Goal: Contribute content: Add original content to the website for others to see

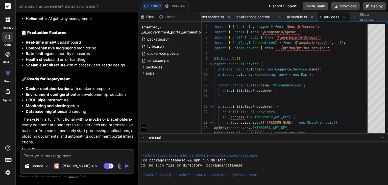
scroll to position [3226, 0]
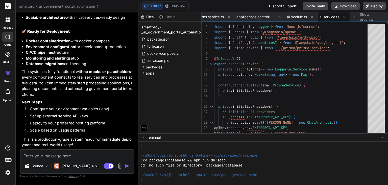
click at [38, 151] on textarea at bounding box center [76, 153] width 113 height 9
type textarea "c"
type textarea "x"
type textarea "cr"
type textarea "x"
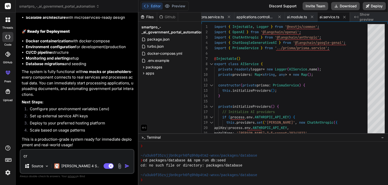
type textarea "cro"
type textarea "x"
type textarea "cros"
type textarea "x"
type textarea "cross"
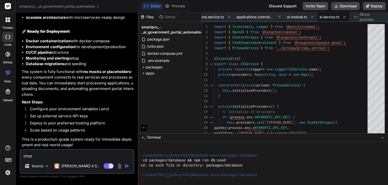
type textarea "x"
type textarea "cross"
type textarea "x"
type textarea "cross c"
type textarea "x"
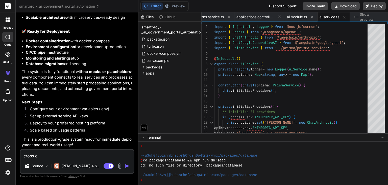
type textarea "cross ch"
type textarea "x"
type textarea "cross che"
type textarea "x"
type textarea "cross chec"
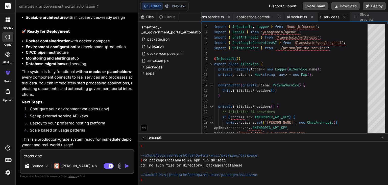
type textarea "x"
type textarea "cross check"
type textarea "x"
type textarea "cross check"
type textarea "x"
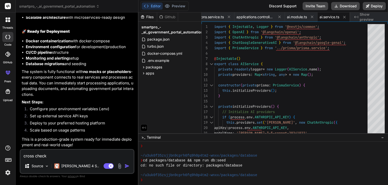
type textarea "cross check r"
type textarea "x"
type textarea "cross check re"
type textarea "x"
type textarea "cross check rev"
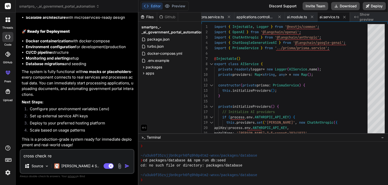
type textarea "x"
type textarea "cross check revi"
type textarea "x"
type textarea "cross check revie"
type textarea "x"
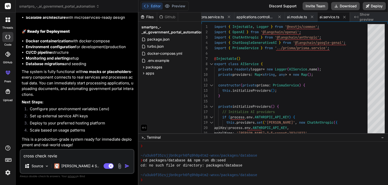
type textarea "cross check review"
type textarea "x"
type textarea "cross check review"
type textarea "x"
type textarea "cross check review r"
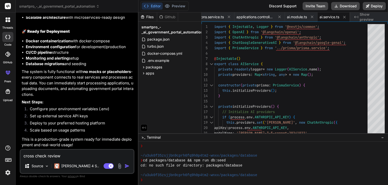
type textarea "x"
type textarea "cross check review re"
type textarea "x"
type textarea "cross check review rea"
type textarea "x"
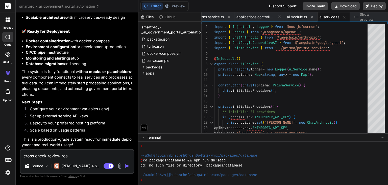
type textarea "cross check review real"
type textarea "x"
type textarea "cross check review real"
type textarea "x"
type textarea "cross check review real c"
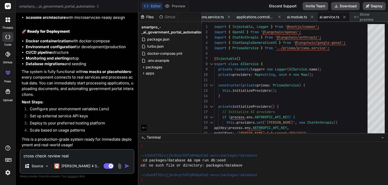
type textarea "x"
type textarea "cross check review real co"
type textarea "x"
type textarea "cross check review real cod"
type textarea "x"
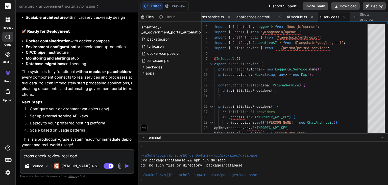
type textarea "cross check review real code"
type textarea "x"
type textarea "cross check review real code"
type textarea "x"
type textarea "cross check review real code b"
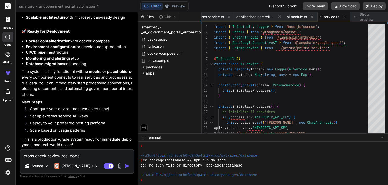
type textarea "x"
type textarea "cross check review real code ba"
type textarea "x"
type textarea "cross check review real code bas"
type textarea "x"
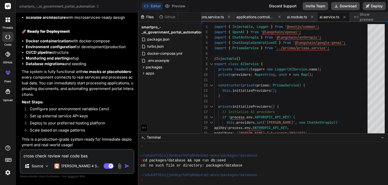
type textarea "cross check review real code base"
type textarea "x"
type textarea "cross check review real code base"
type textarea "x"
type textarea "lorem ipsum dolors amet cons adip Elits d eiusmodtem-incid utla-etdol magnaaliq…"
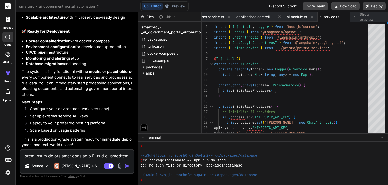
scroll to position [3665, 0]
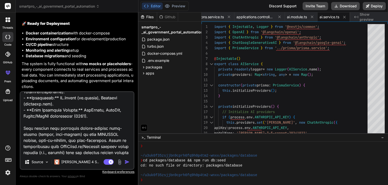
type textarea "x"
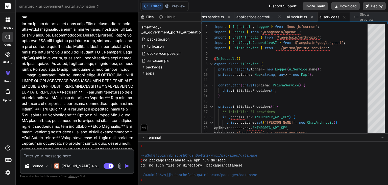
scroll to position [3359, 0]
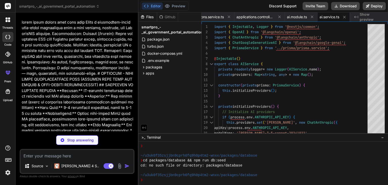
type textarea "x"
type textarea "}"
type textarea "x"
type textarea "NEXT_PUBLIC_API_URL: [DOMAIN_NAME]_PUBLIC_API_URL || '[URL]', }, } module.expor…"
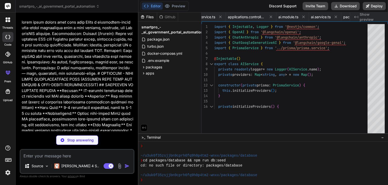
type textarea "x"
type textarea ""accordion-up": "accordion-up 0.2s ease-out", }, }, }, plugins: [require("tailw…"
type textarea "x"
type textarea "module.exports = { plugins: { tailwindcss: {}, autoprefixer: {}, }, }"
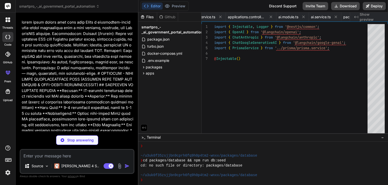
type textarea "x"
type textarea ""include": ["next-env.d.ts", "**/*.ts", "**/*.tsx", ".next/types/**/*.ts"], "ex…"
type textarea "x"
type textarea "@apply border-border; } body { @apply bg-background text-foreground; } }"
type textarea "x"
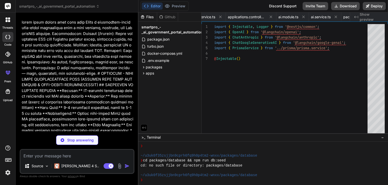
type textarea "</html> ) }"
type textarea "x"
type textarea "to-indigo-100 flex items-center justify-center"> <div className="text-center"> …"
type textarea "x"
type textarea "<p><strong>Staff:</strong> [PERSON_NAME][EMAIL_ADDRESS][DOMAIN_NAME] / staff123…"
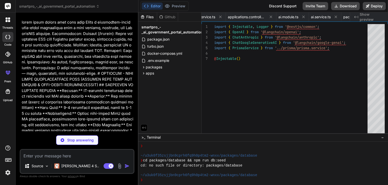
type textarea "x"
type textarea "}"
type textarea "x"
type textarea "import { DashboardLayout } from '@/components/layout/dashboard-layout' export d…"
type textarea "x"
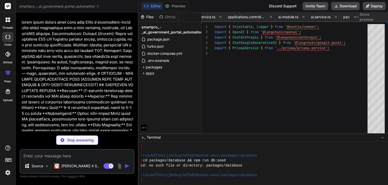
type textarea "</Button> </div> </div> )} </CardContent> </Card> </div> ) }"
type textarea "x"
type textarea "apiClient.defaults.headers.common['Authorization'] = `Bearer ${state.tokens.acc…"
type textarea "x"
type textarea "return Promise.reject(refreshError) } } return Promise.reject(error) } )"
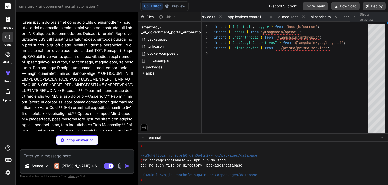
type textarea "x"
type textarea "return format(dateObj, 'MMM dd, yyyy') } export function formatDateTime(date: s…"
type textarea "x"
type textarea "}, })) return ( <QueryClientProvider client={queryClient}> {children} </QueryCl…"
type textarea "x"
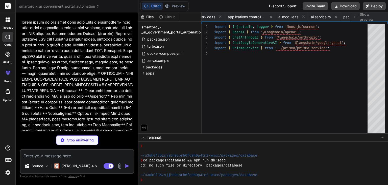
type textarea "}, [tokens?.accessToken, refreshToken]) return <>{children}</> }"
type textarea "x"
type textarea "</div> </div> ) }"
type textarea "x"
type textarea ") }"
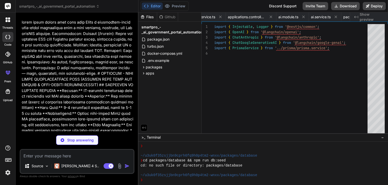
type textarea "x"
type textarea "</DropdownMenu> </div> </div> </div> ) }"
type textarea "x"
type textarea "export { Button, buttonVariants }"
type textarea "x"
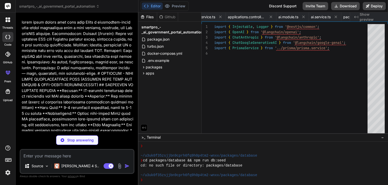
type textarea "{...props} /> )) CardFooter.displayName = "CardFooter" export { Card, CardHeade…"
type textarea "x"
type textarea "export { Input }"
type textarea "x"
type textarea "/> )) Label.displayName = LabelPrimitive.Root.displayName export { Label }"
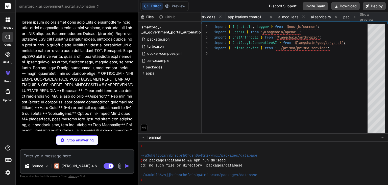
type textarea "x"
type textarea "export { Badge, badgeVariants }"
type textarea "x"
type textarea "DropdownMenuSeparator, DropdownMenuShortcut, DropdownMenuGroup, DropdownMenuPor…"
type textarea "x"
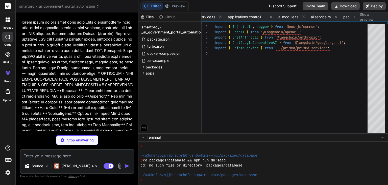
type textarea ") })} <ToastViewport /> </ToastProvider> ) }"
type textarea "x"
type textarea "ToastAction, }"
type textarea "x"
type textarea "} export { useToast, toast }"
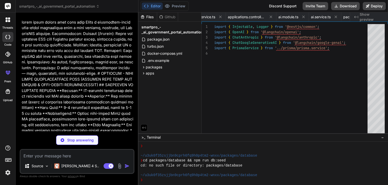
type textarea "x"
type textarea "value )} </div> </CardContent> </Card> ) }"
type textarea "x"
type textarea "<Button variant="ghost" size="sm"> <Eye className="h-4 w-4" /> </Button> </Link…"
type textarea "x"
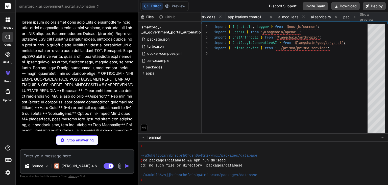
type textarea "</LineChart> </ResponsiveContainer> ) }"
type textarea "x"
type textarea "await this.authService.logout(refreshToken); } return { message: 'Logout succes…"
type textarea "x"
type textarea "}) export class DocumentsModule {}"
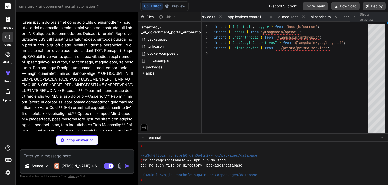
type textarea "x"
type textarea "} catch (error) { console.error(`Failed to validate document ${documentId}:`, e…"
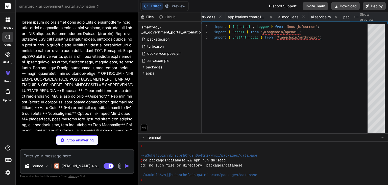
scroll to position [0, 2530]
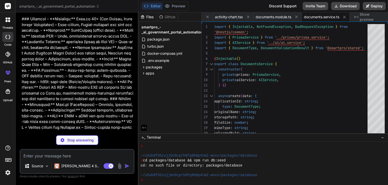
type textarea "x"
type textarea "}"
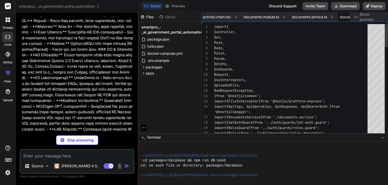
scroll to position [0, 2580]
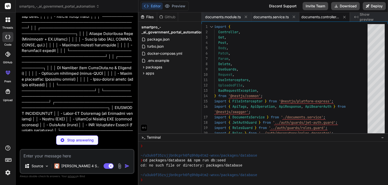
type textarea "x"
type textarea "}), ], controllers: [AutomationController], providers: [AutomationService, Auto…"
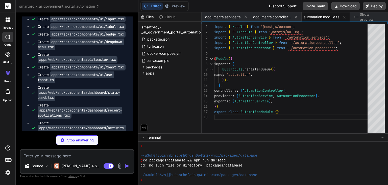
scroll to position [5562, 0]
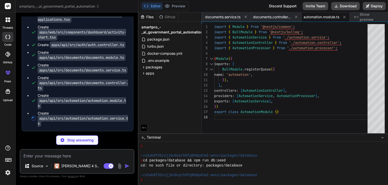
type textarea "x"
type textarea "completed: completed.length, failed: failed.length, }; } }"
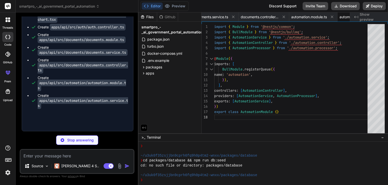
type textarea "x"
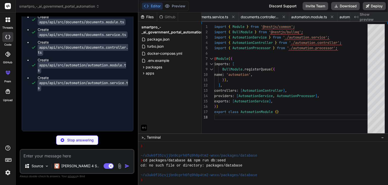
type textarea "x"
type textarea "@ApiResponse({ status: 200, description: 'Queue stats retrieved successfully' }…"
type textarea "x"
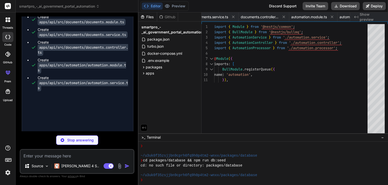
type textarea "x"
type textarea "Authorization: `Bearer ${process.env.WHATSAPP_ACCESS_TOKEN}`, 'Content-Type': '…"
type textarea "x"
type textarea "read' }) markAllAsRead(@Request() req) { return this.notificationsService.markA…"
type textarea "x"
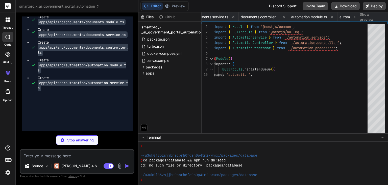
type textarea "x"
type textarea "successRate: total > 0 ? (successRate / total) * 100 : 0, failureRate: total > …"
type textarea "x"
type textarea "return this.analyticsService.getPerformanceMetrics(); } }"
type textarea "x"
